Goal: Task Accomplishment & Management: Manage account settings

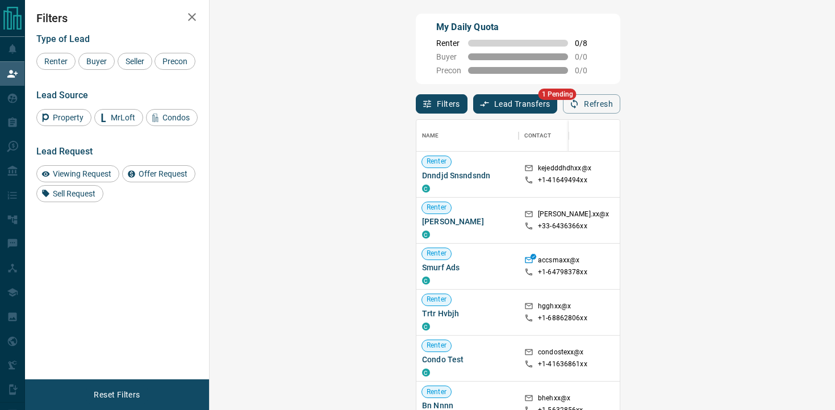
scroll to position [309, 601]
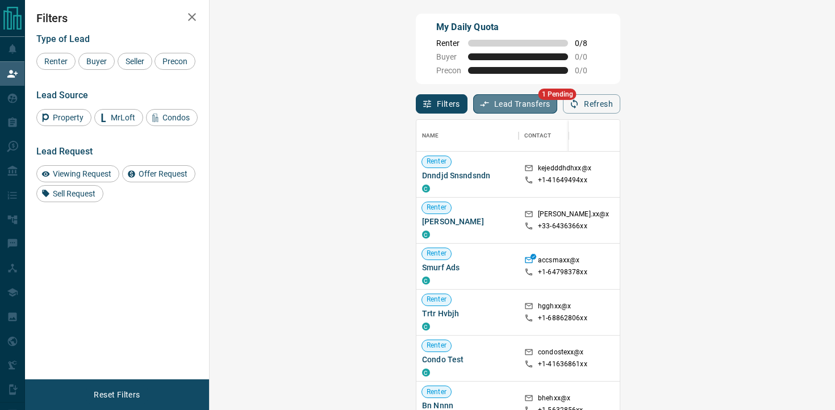
click at [473, 104] on button "Lead Transfers" at bounding box center [515, 103] width 85 height 19
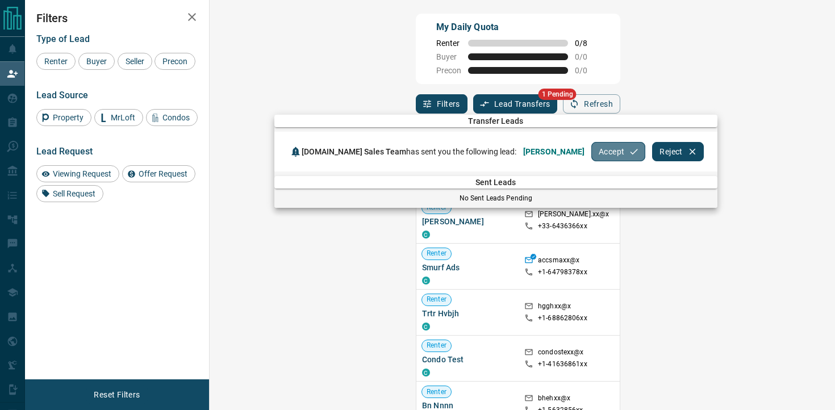
click at [596, 149] on button "Accept" at bounding box center [618, 151] width 54 height 19
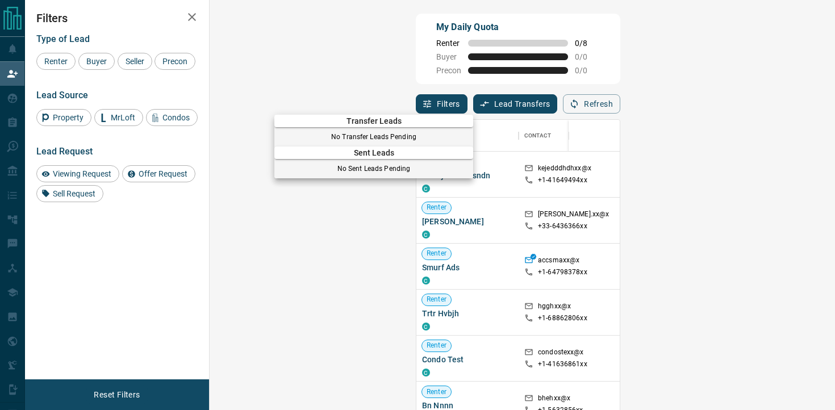
click at [191, 16] on div at bounding box center [417, 205] width 835 height 410
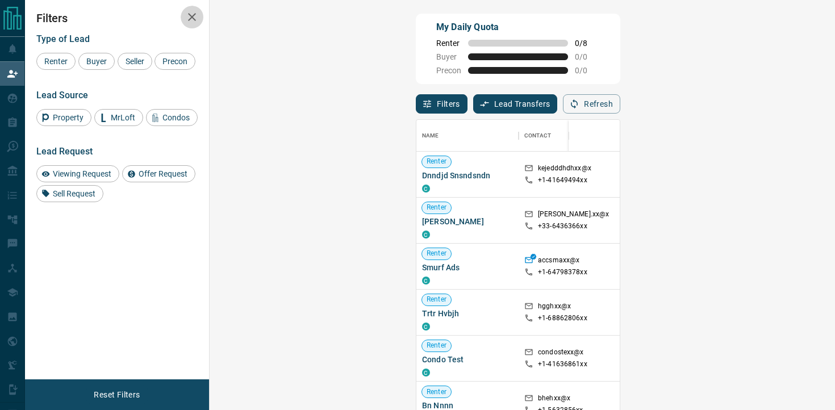
click at [191, 16] on icon "button" at bounding box center [192, 17] width 8 height 8
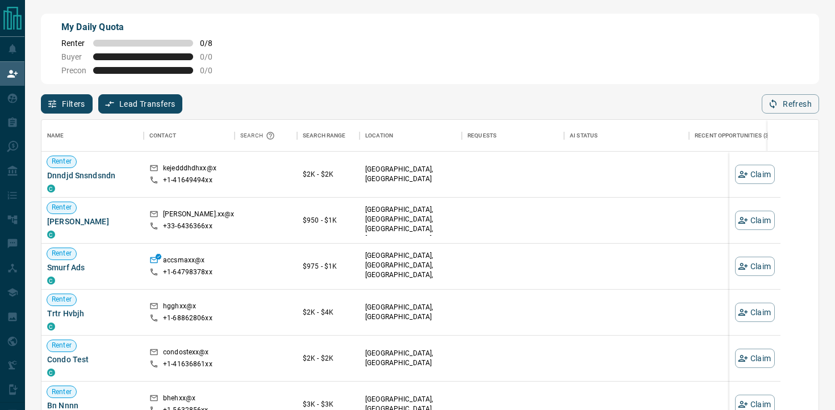
scroll to position [309, 777]
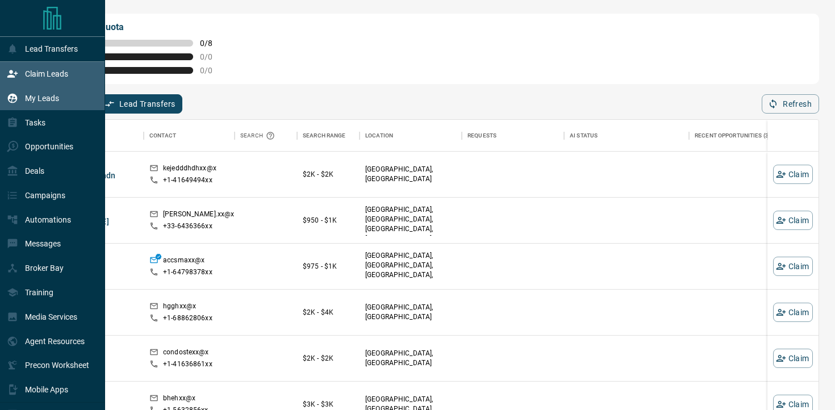
click at [49, 94] on div "My Leads" at bounding box center [33, 98] width 52 height 19
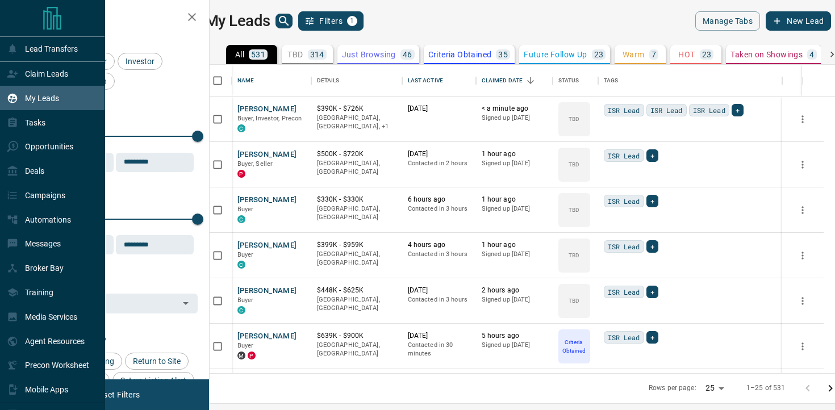
scroll to position [308, 620]
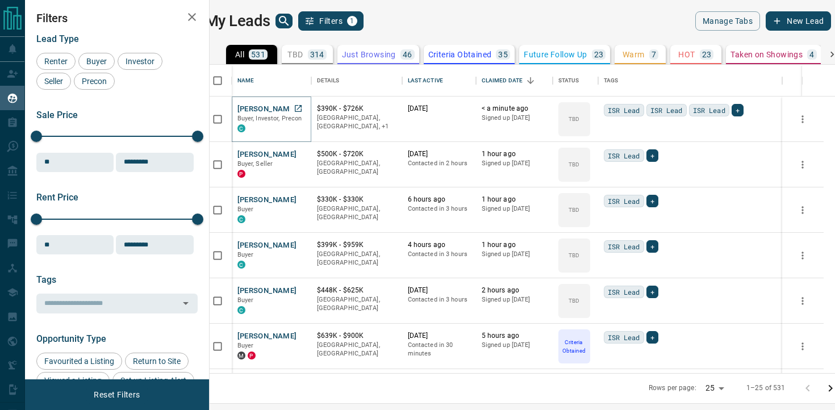
click at [288, 112] on button "[PERSON_NAME]" at bounding box center [267, 109] width 60 height 11
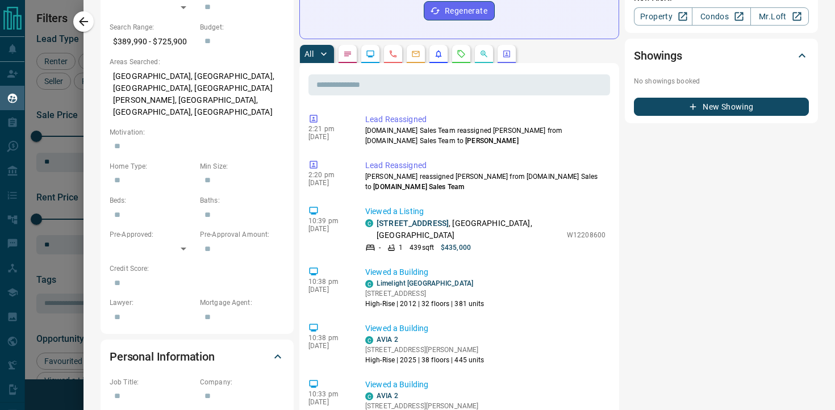
scroll to position [0, 0]
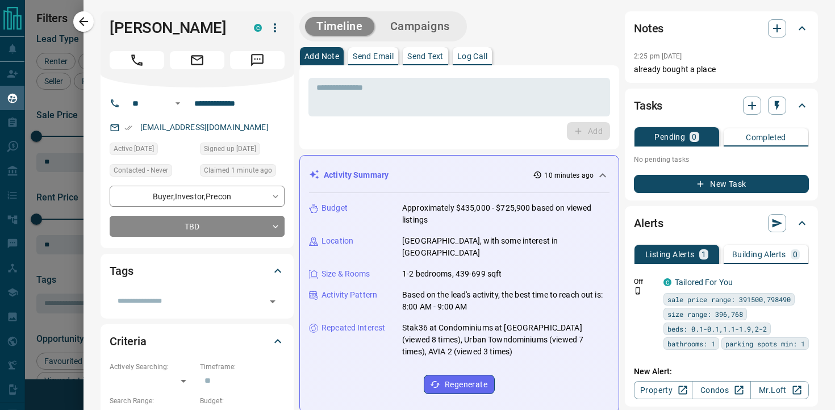
click at [471, 52] on p "Log Call" at bounding box center [472, 56] width 30 height 8
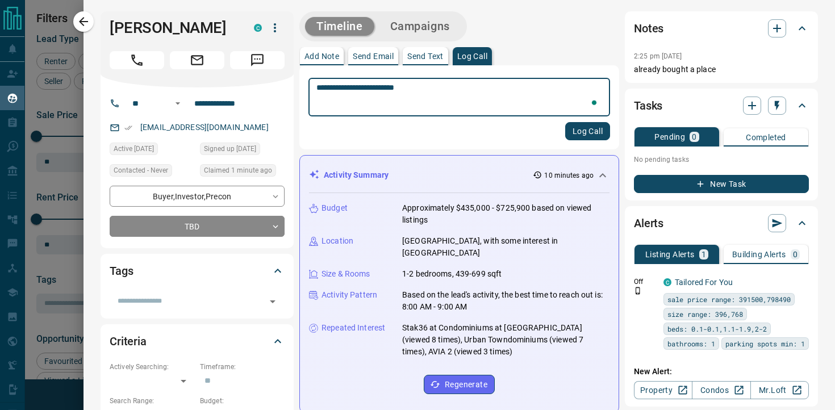
type textarea "**********"
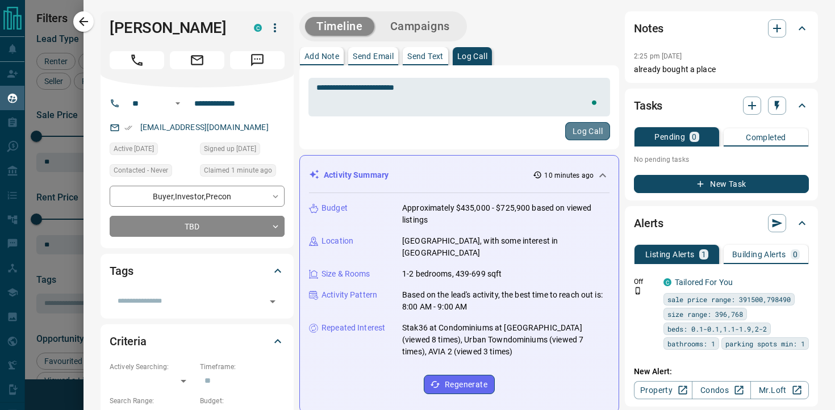
click at [580, 133] on button "Log Call" at bounding box center [587, 131] width 45 height 18
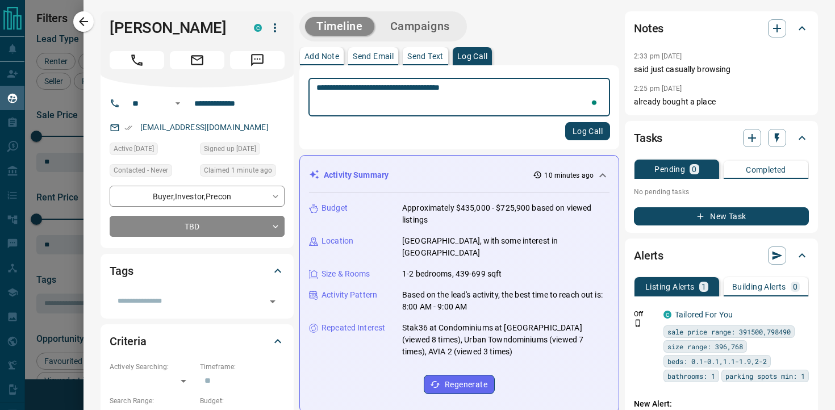
type textarea "**********"
click at [579, 134] on button "Log Call" at bounding box center [587, 131] width 45 height 18
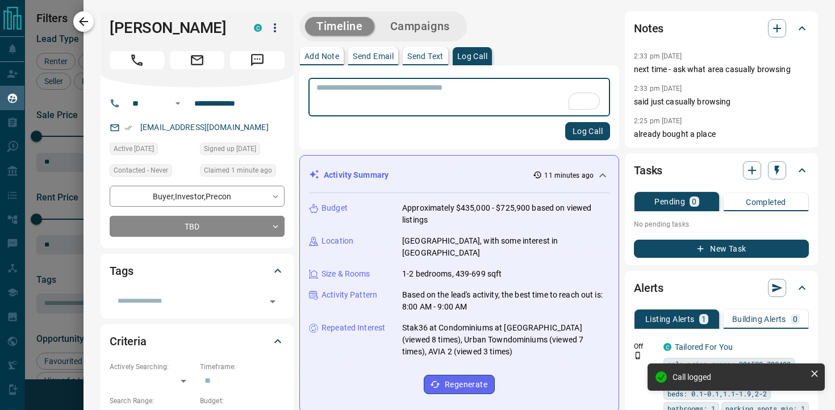
click at [91, 27] on button "button" at bounding box center [83, 21] width 20 height 20
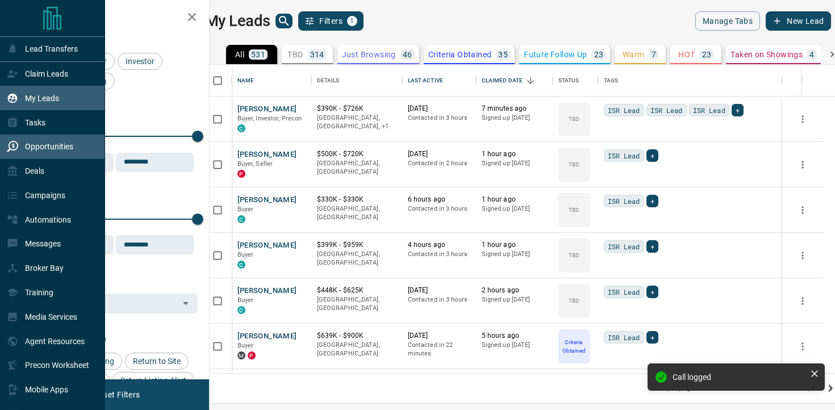
click at [66, 141] on div "Opportunities" at bounding box center [40, 146] width 66 height 19
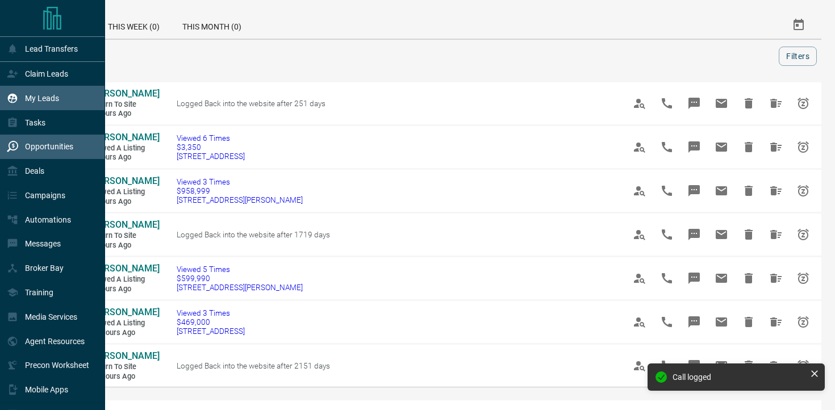
click at [49, 104] on div "My Leads" at bounding box center [33, 98] width 52 height 19
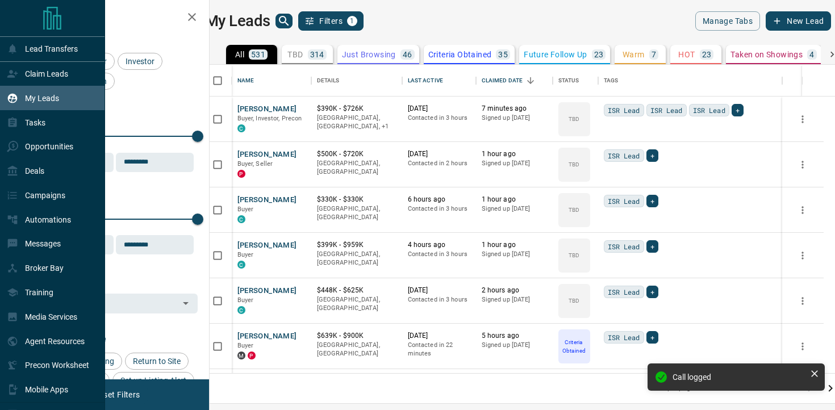
scroll to position [308, 620]
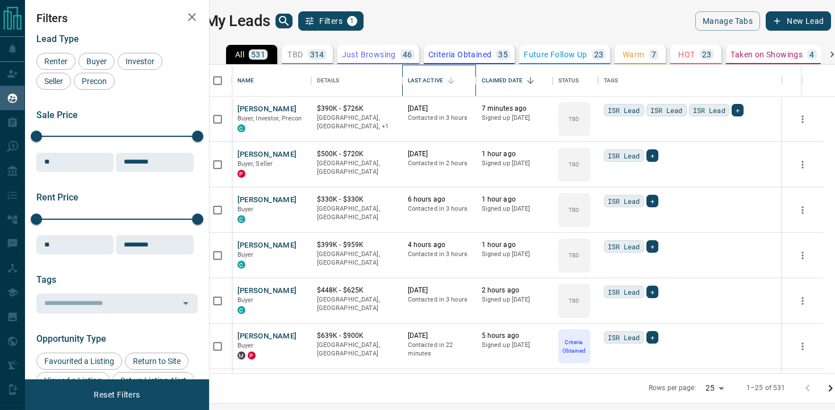
click at [443, 75] on div "Last Active" at bounding box center [425, 81] width 35 height 32
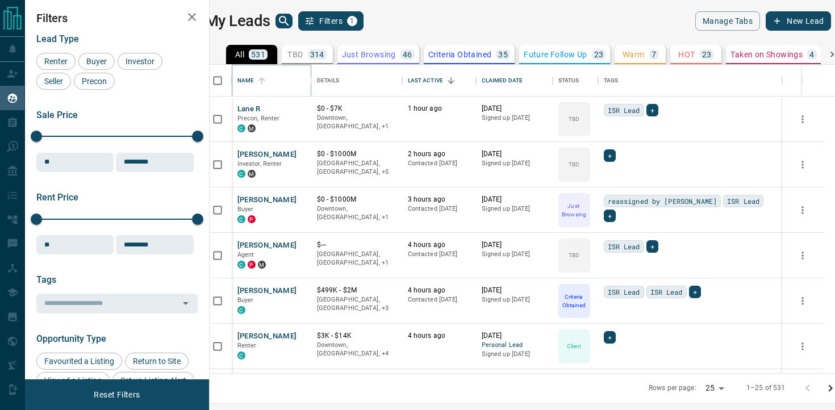
click at [265, 78] on icon "Sort" at bounding box center [261, 80] width 7 height 7
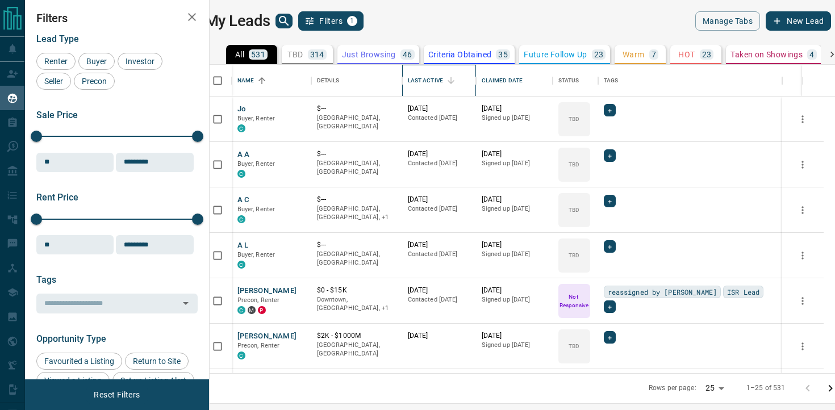
click at [435, 80] on div "Last Active" at bounding box center [425, 81] width 35 height 32
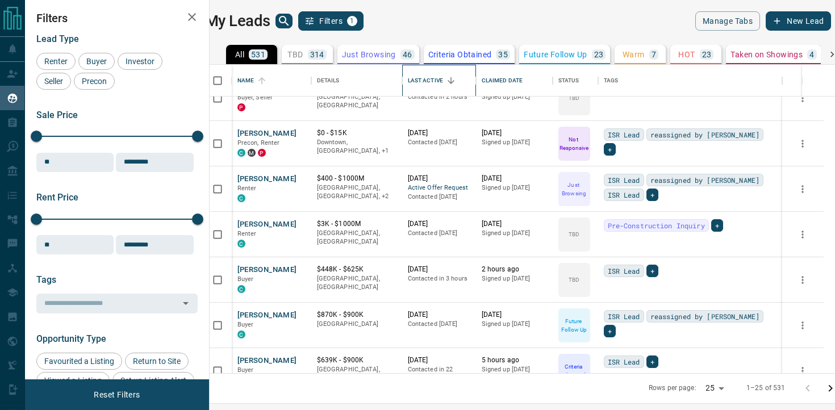
scroll to position [859, 0]
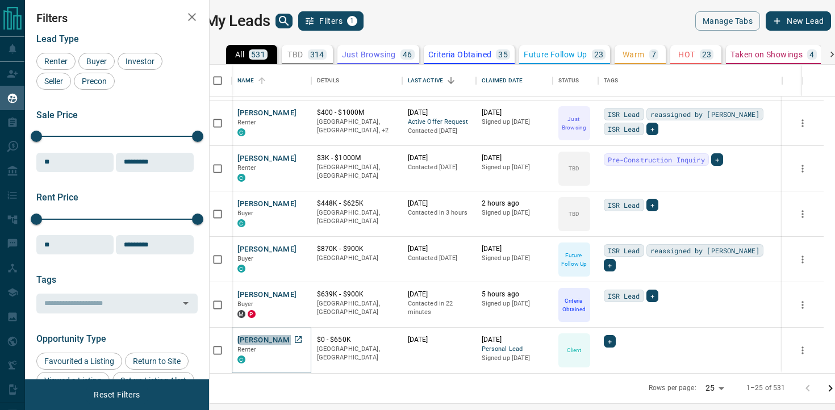
click at [283, 336] on button "[PERSON_NAME]" at bounding box center [267, 340] width 60 height 11
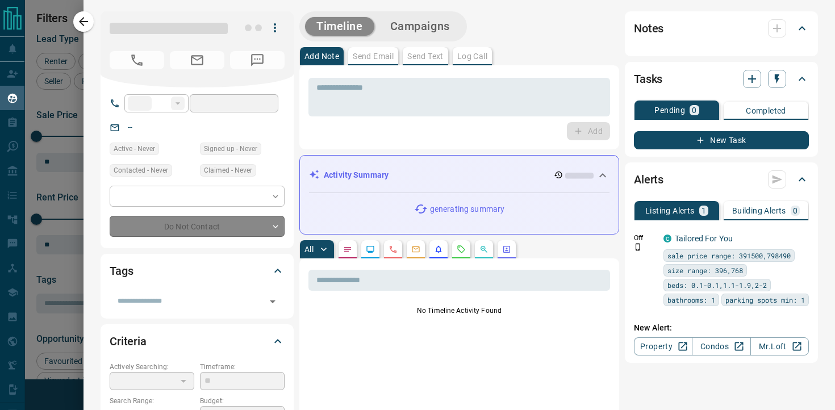
type input "**"
type input "**********"
type input "**"
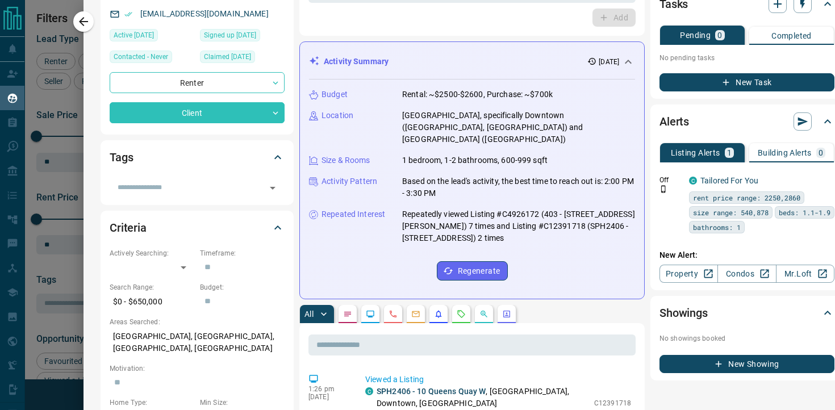
scroll to position [0, 0]
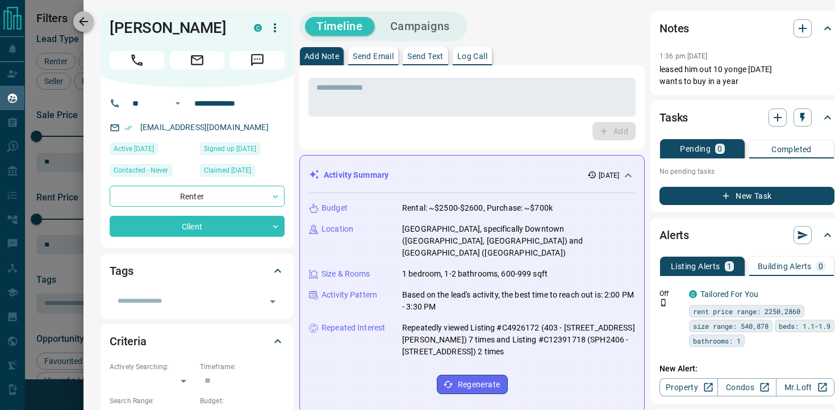
click at [85, 22] on icon "button" at bounding box center [84, 22] width 14 height 14
